Goal: Transaction & Acquisition: Obtain resource

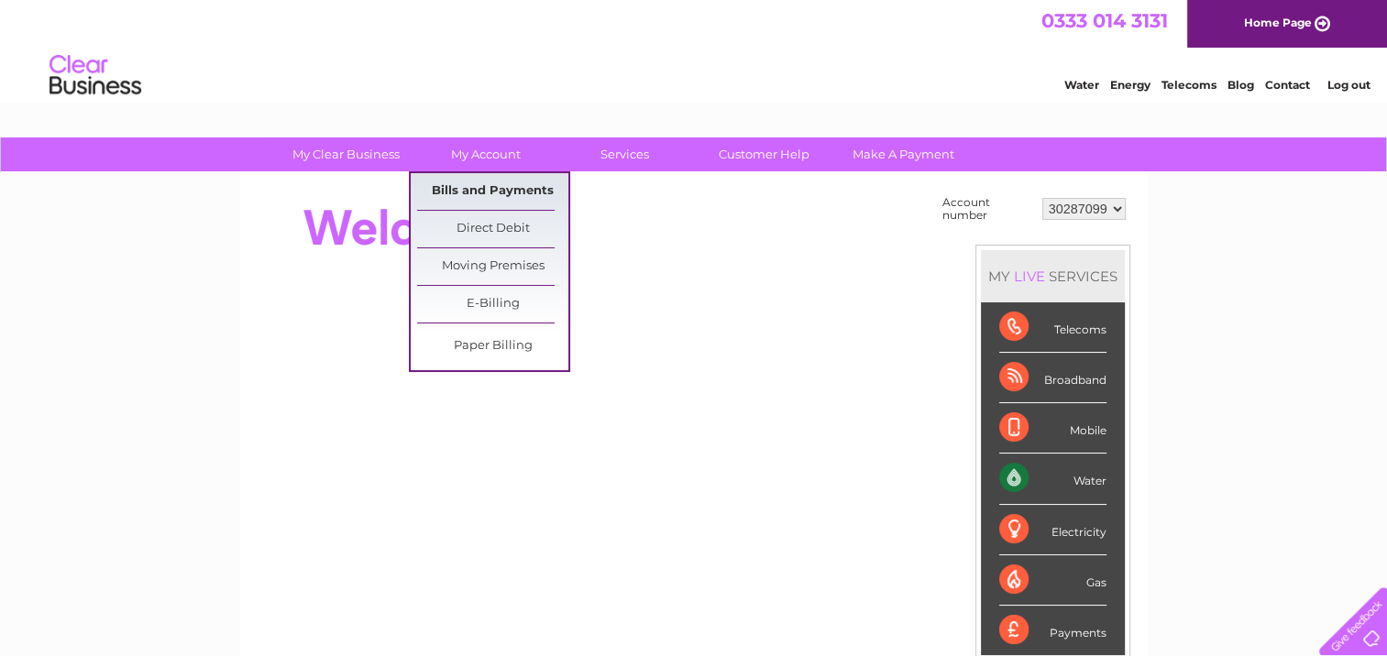
click at [491, 191] on link "Bills and Payments" at bounding box center [492, 191] width 151 height 37
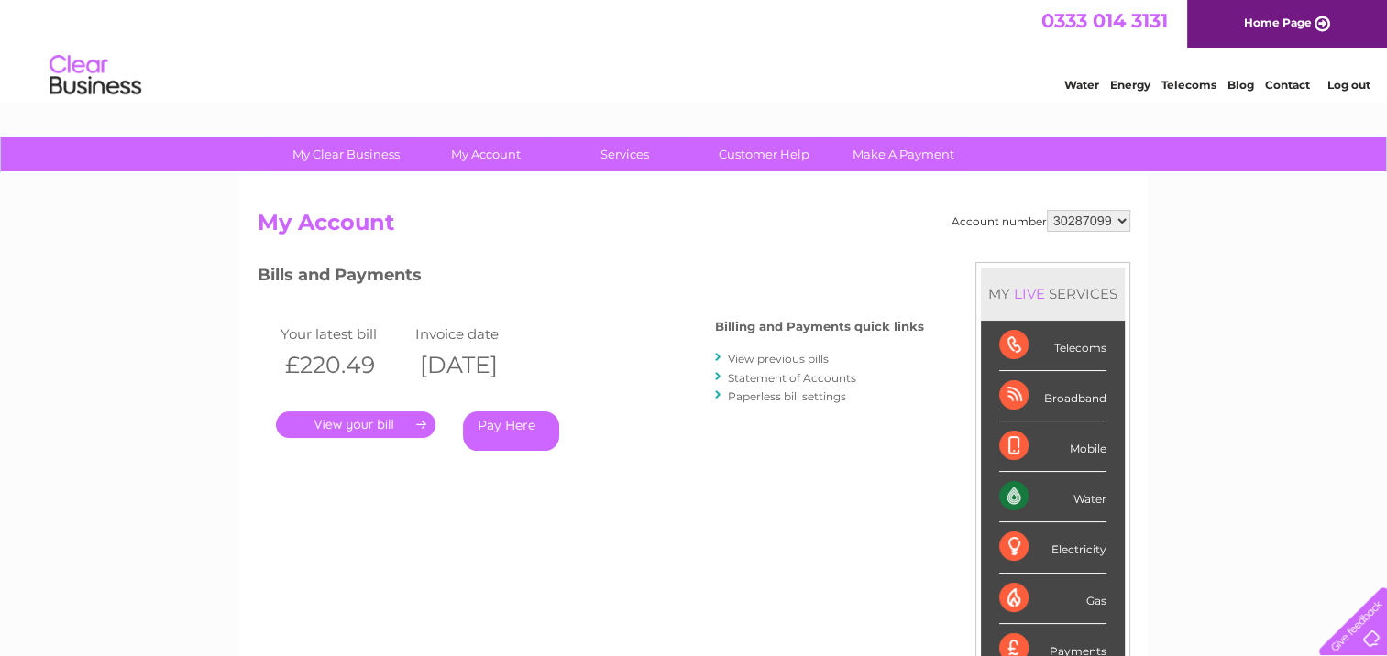
click at [364, 429] on link "." at bounding box center [355, 425] width 159 height 27
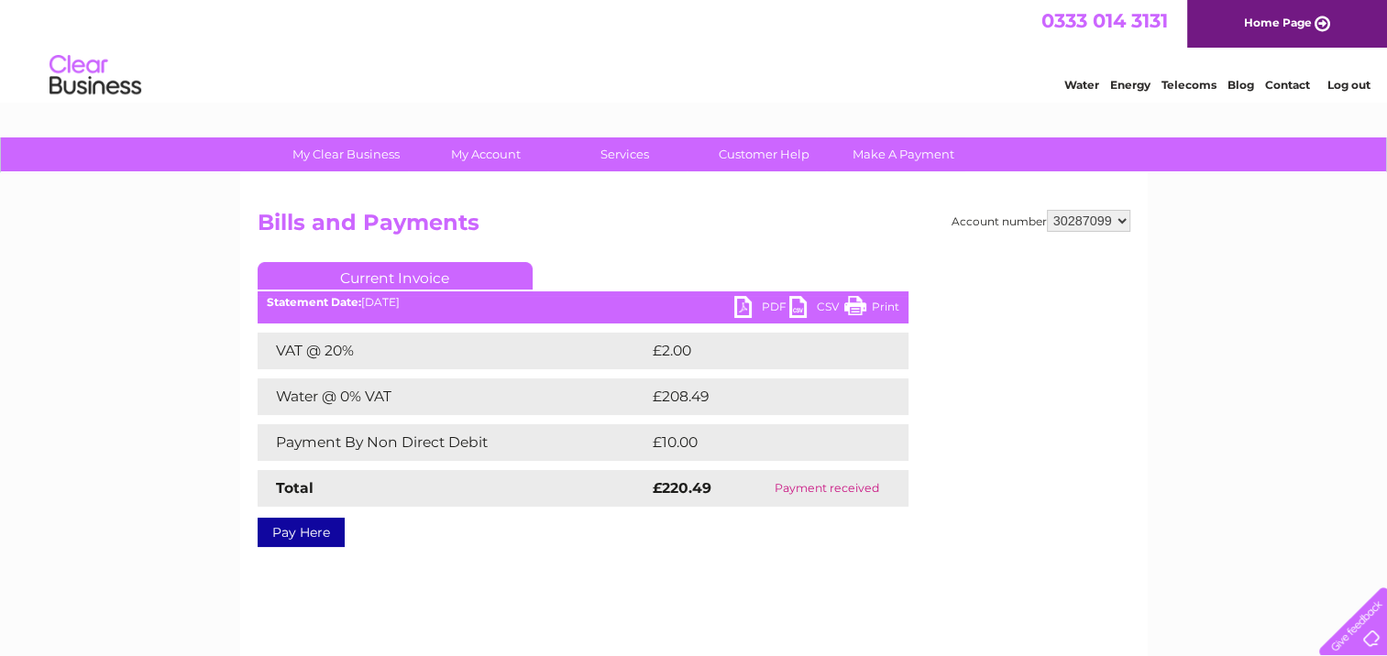
click at [745, 307] on link "PDF" at bounding box center [761, 309] width 55 height 27
click at [1075, 223] on select "30287099 30302677 30302678" at bounding box center [1088, 221] width 83 height 22
select select "30302677"
click at [1047, 210] on select "30287099 30302677 30302678" at bounding box center [1088, 221] width 83 height 22
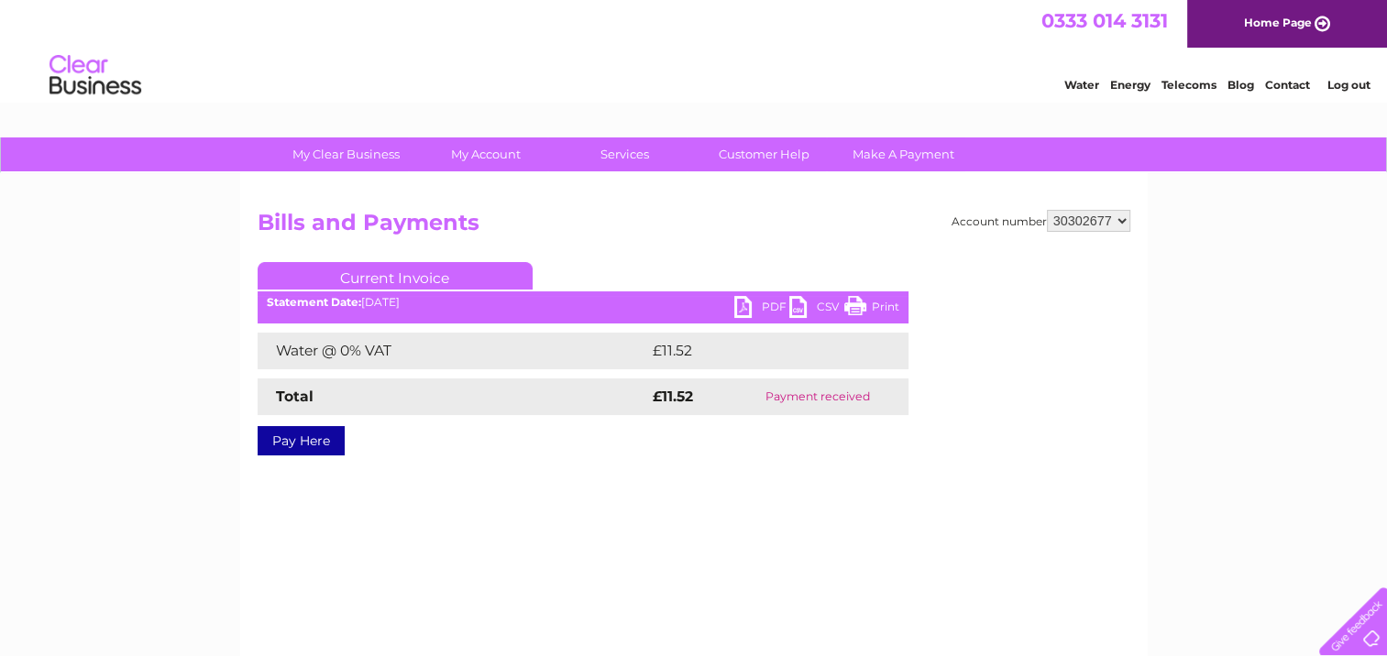
click at [749, 297] on div "Current Invoice PDF CSV Print Statement Date: 04/08/2025" at bounding box center [583, 355] width 651 height 186
drag, startPoint x: 749, startPoint y: 297, endPoint x: 740, endPoint y: 310, distance: 15.8
click at [740, 310] on link "PDF" at bounding box center [761, 309] width 55 height 27
click at [1084, 212] on select "30287099 30302677 30302678" at bounding box center [1088, 221] width 83 height 22
select select "30302678"
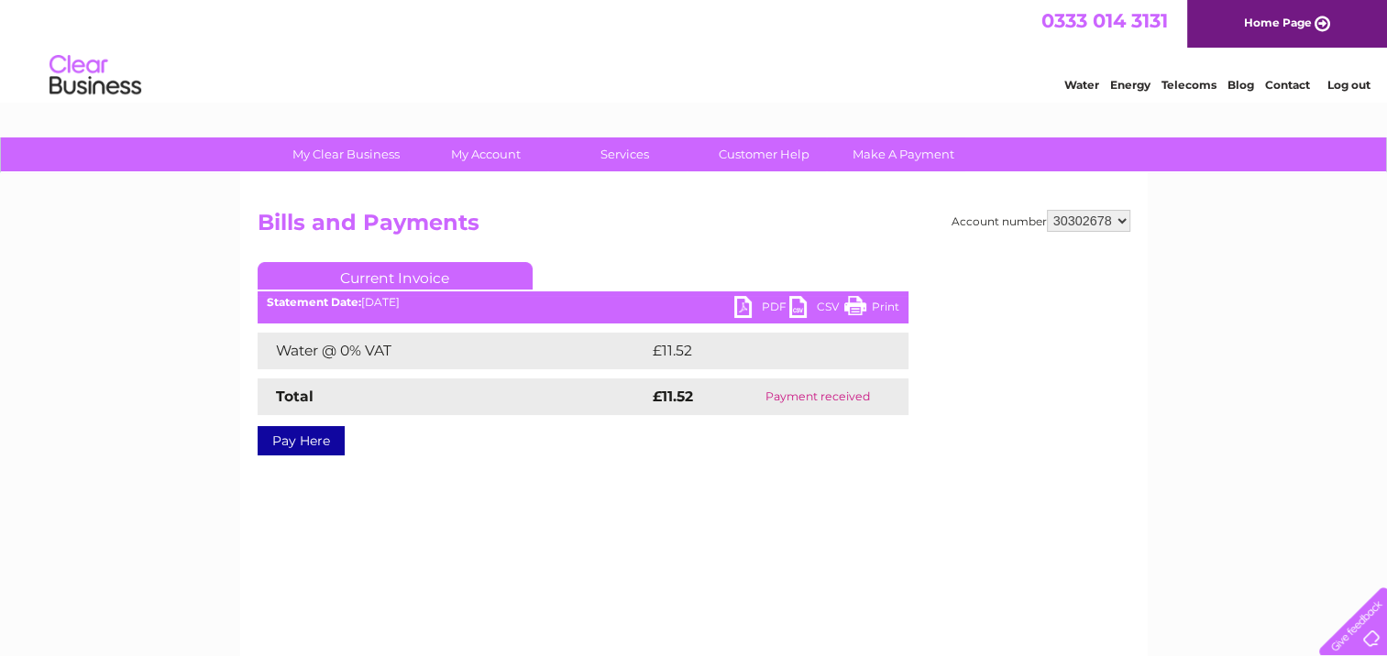
click at [1047, 210] on select "30287099 30302677 30302678" at bounding box center [1088, 221] width 83 height 22
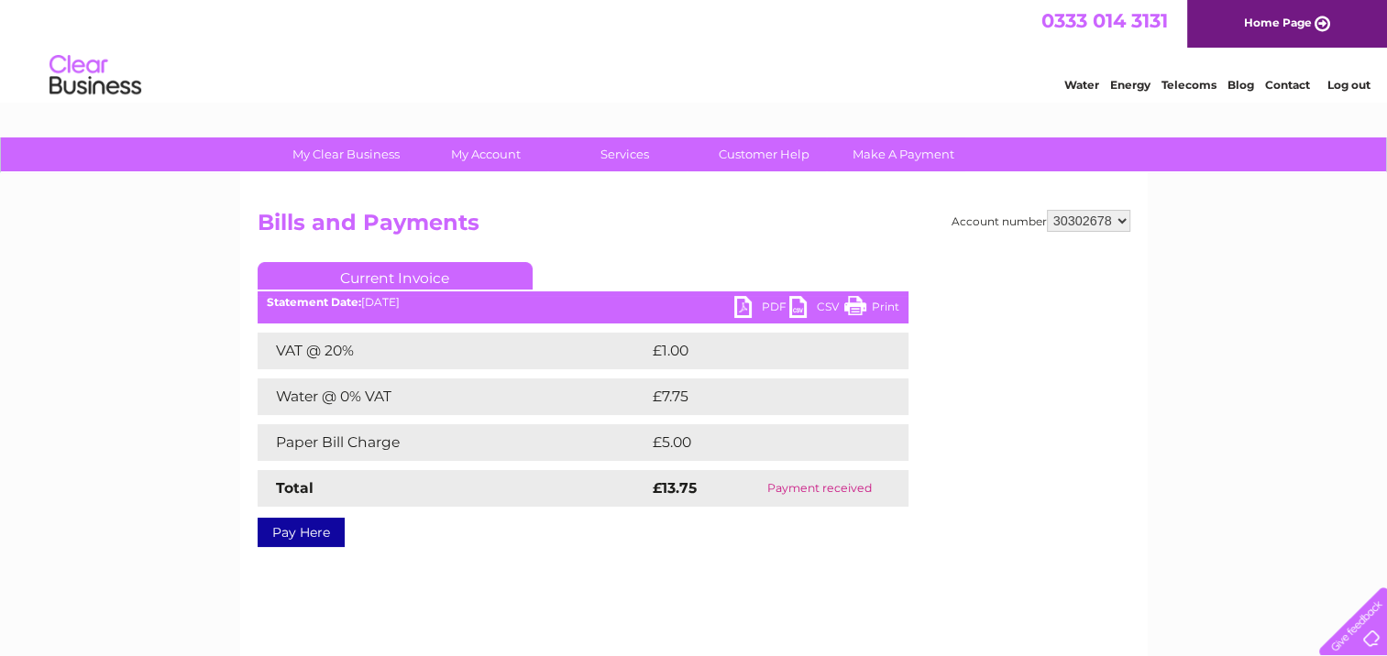
click at [751, 307] on link "PDF" at bounding box center [761, 309] width 55 height 27
click at [1085, 211] on select "30287099 30302677 30302678" at bounding box center [1088, 221] width 83 height 22
select select "30287099"
click at [1047, 210] on select "30287099 30302677 30302678" at bounding box center [1088, 221] width 83 height 22
click at [744, 301] on link "PDF" at bounding box center [761, 309] width 55 height 27
